Goal: Find specific page/section: Find specific page/section

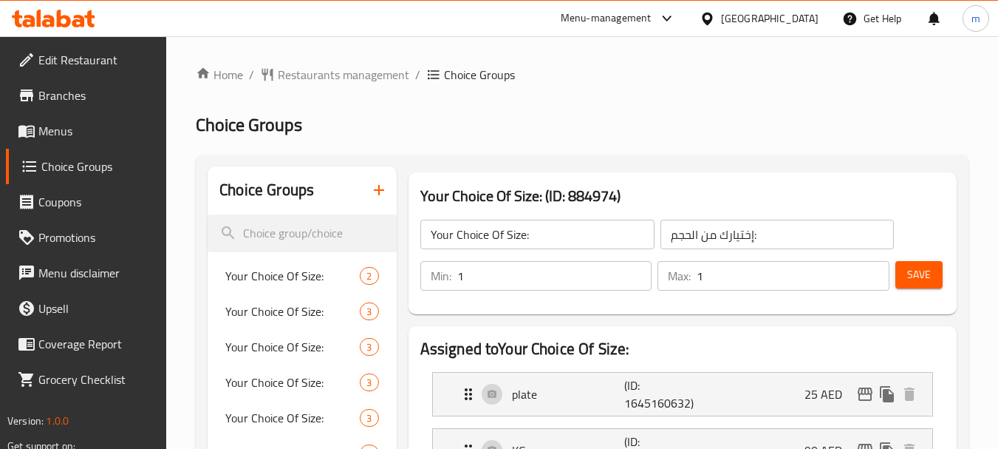
scroll to position [74, 0]
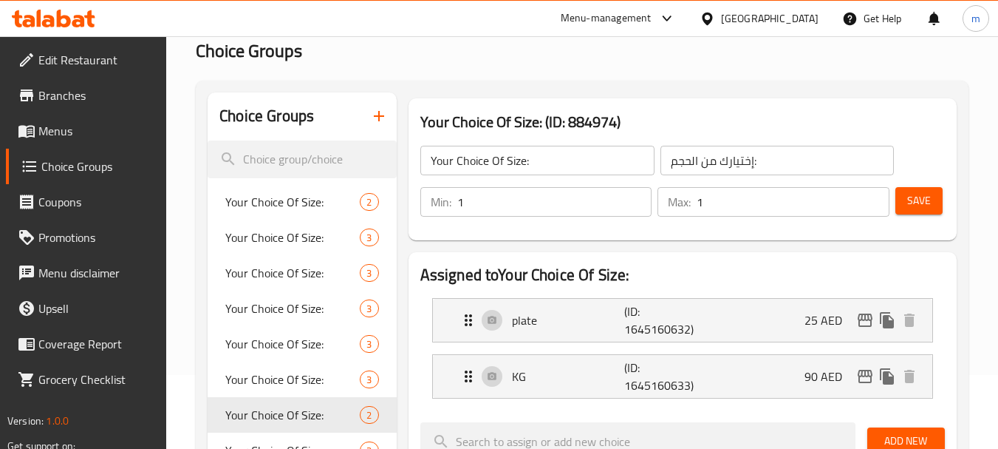
click at [769, 18] on div "[GEOGRAPHIC_DATA]" at bounding box center [770, 18] width 98 height 16
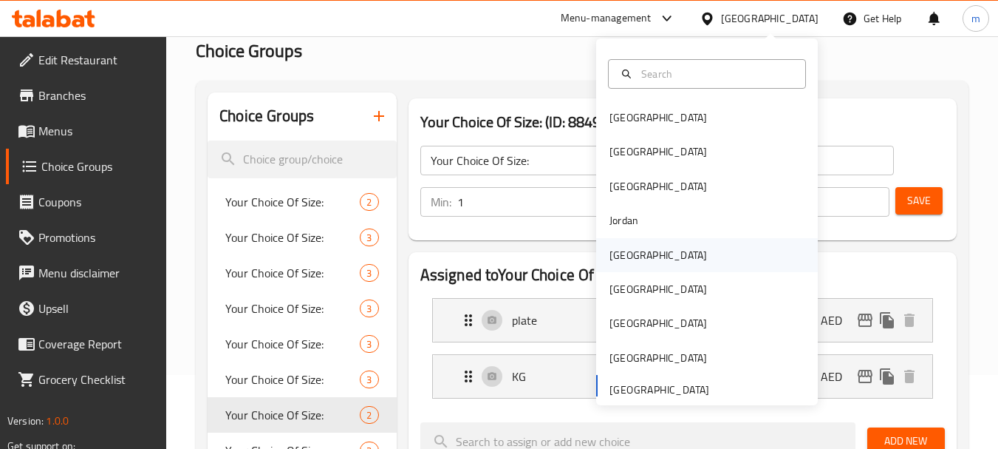
click at [627, 252] on div "[GEOGRAPHIC_DATA]" at bounding box center [659, 255] width 98 height 16
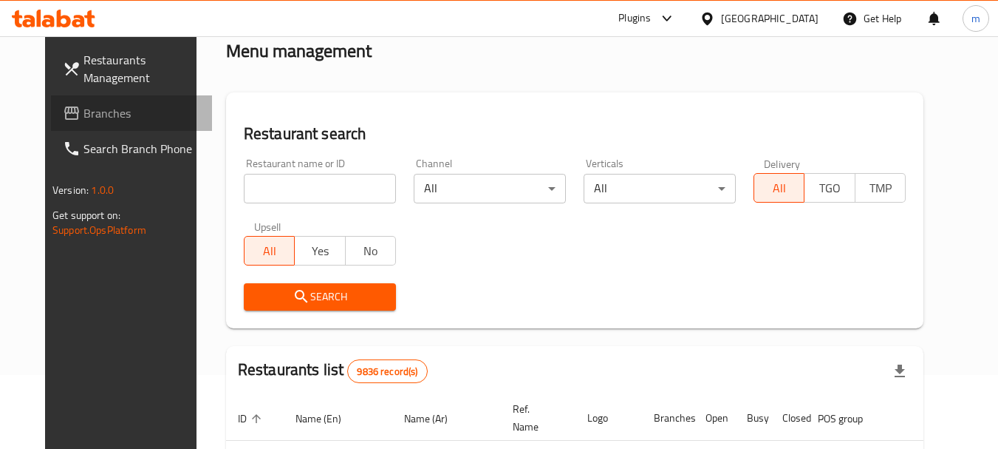
click at [84, 115] on span "Branches" at bounding box center [142, 113] width 117 height 18
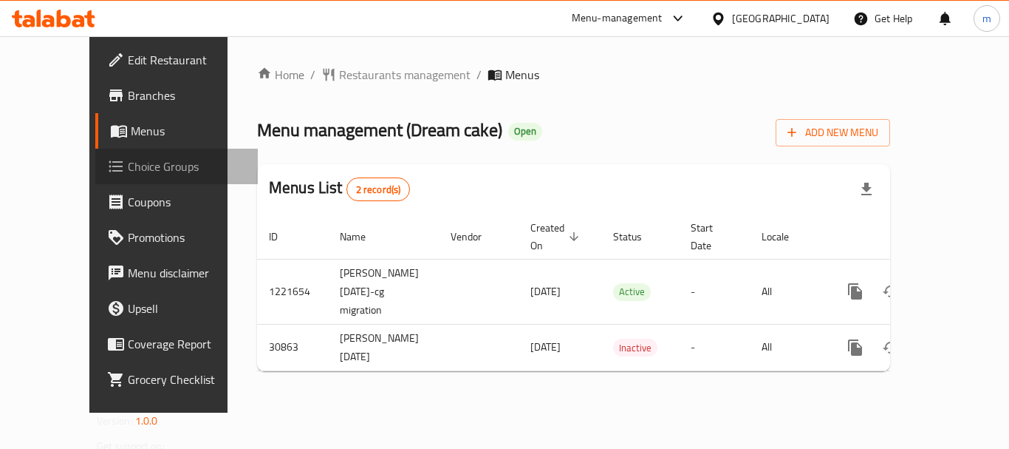
click at [128, 167] on span "Choice Groups" at bounding box center [187, 166] width 118 height 18
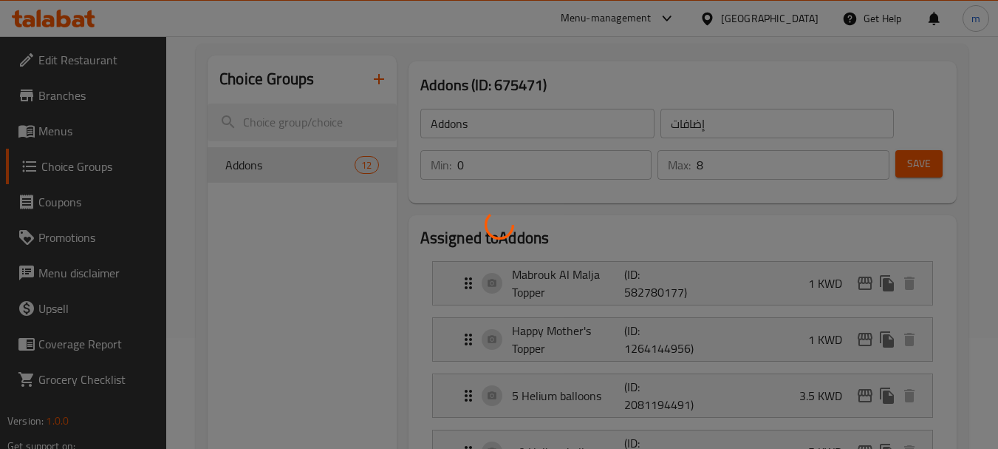
scroll to position [148, 0]
